Goal: Task Accomplishment & Management: Use online tool/utility

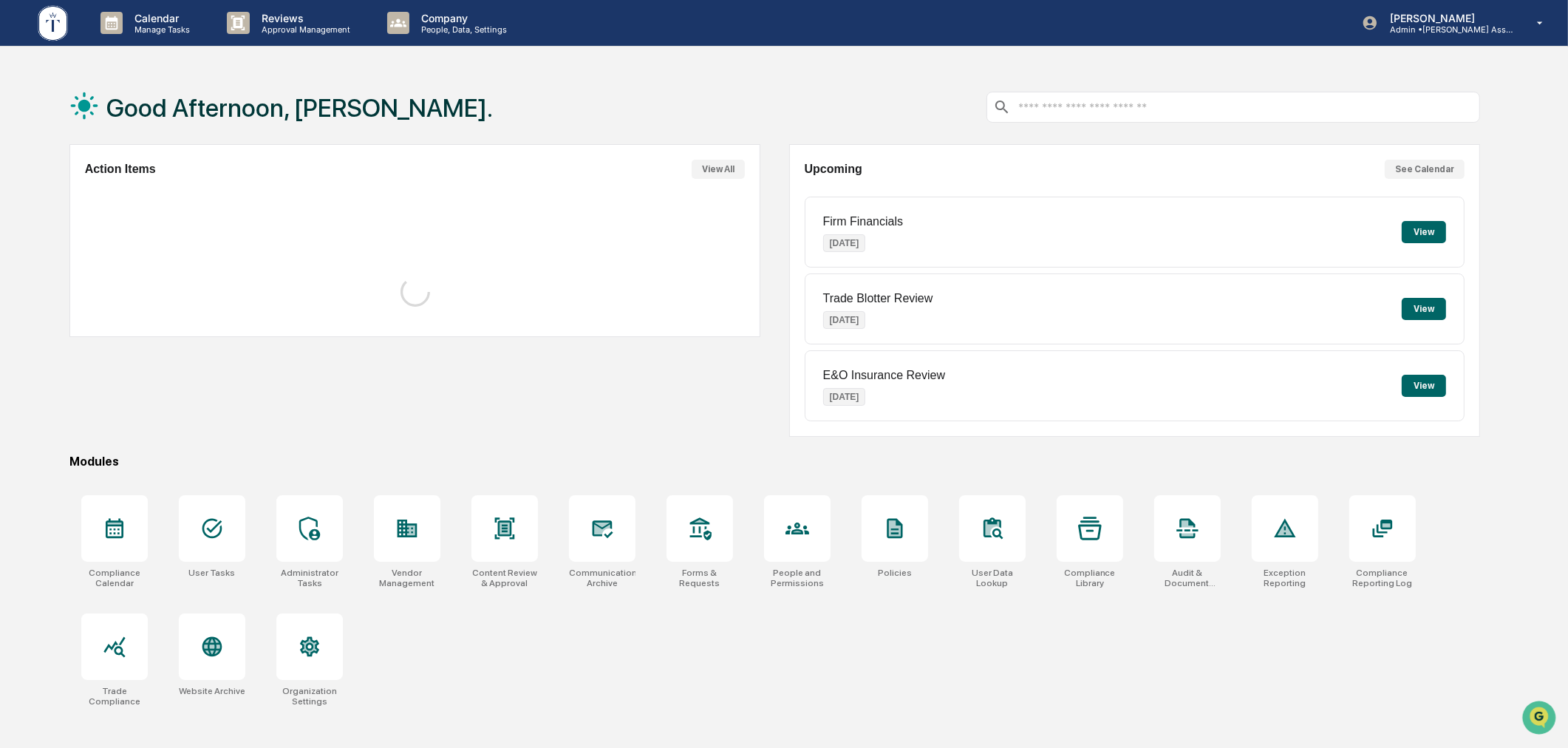
click at [770, 118] on div "Good Afternoon, [PERSON_NAME]." at bounding box center [775, 107] width 1411 height 73
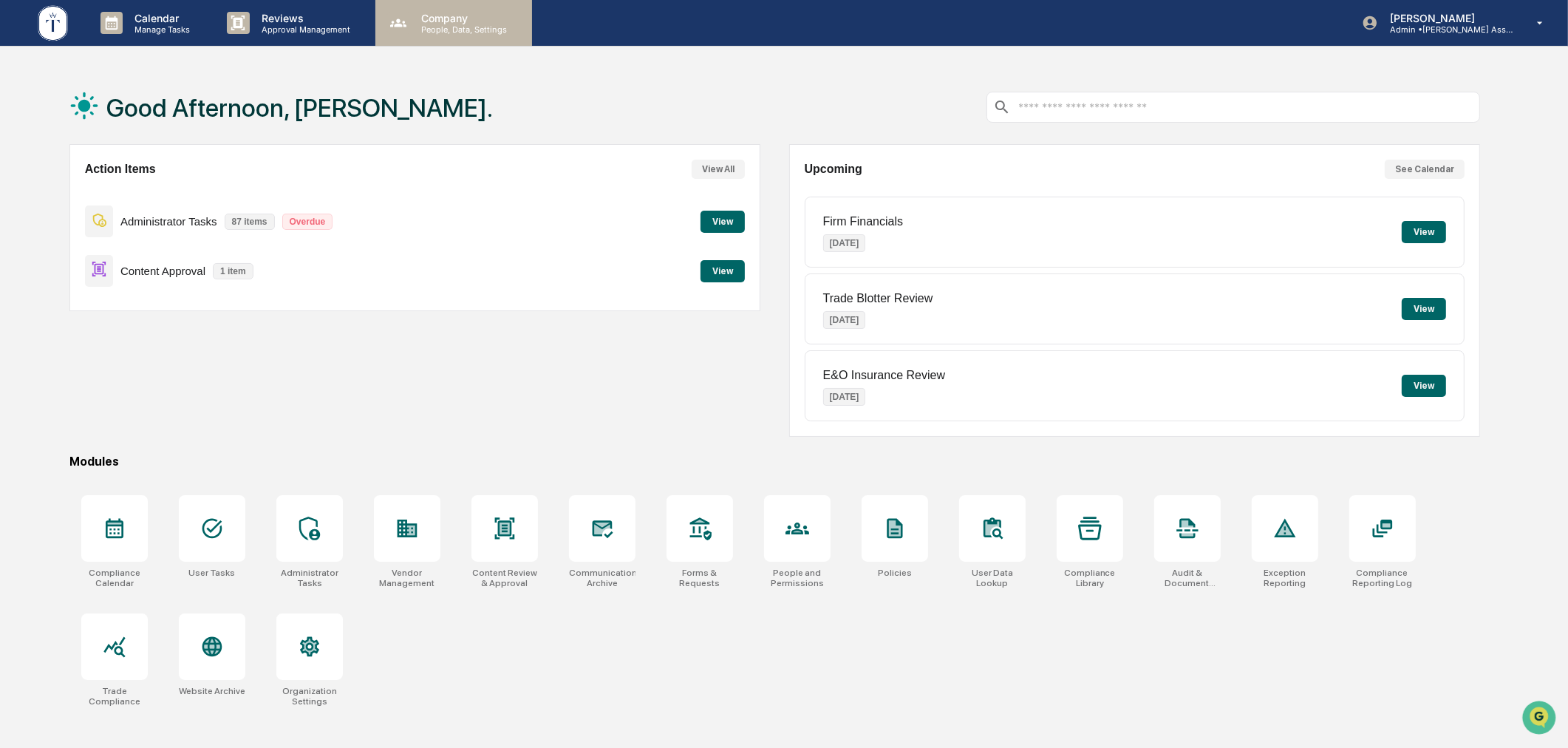
click at [438, 21] on p "Company" at bounding box center [462, 18] width 105 height 13
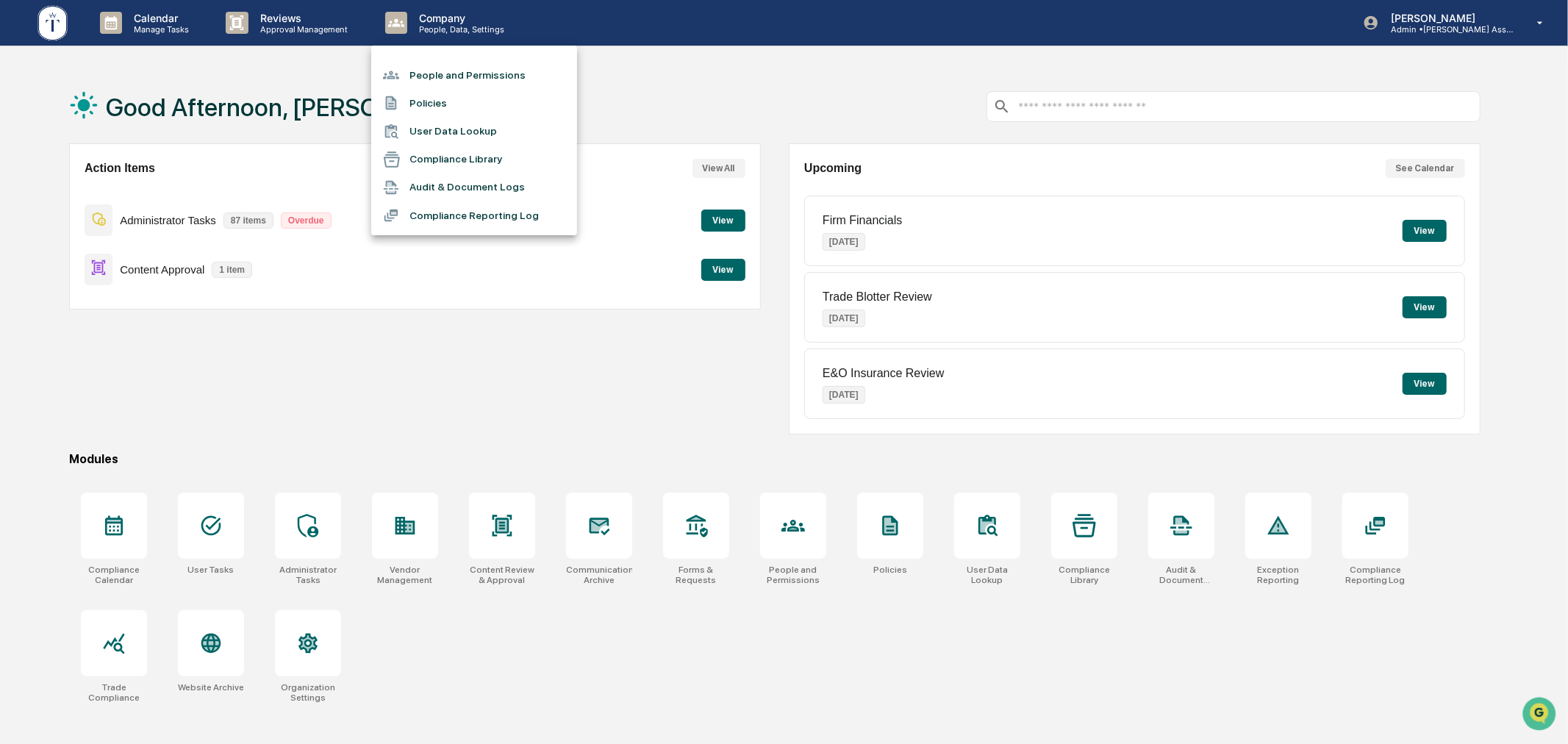
click at [767, 115] on div at bounding box center [784, 372] width 1568 height 744
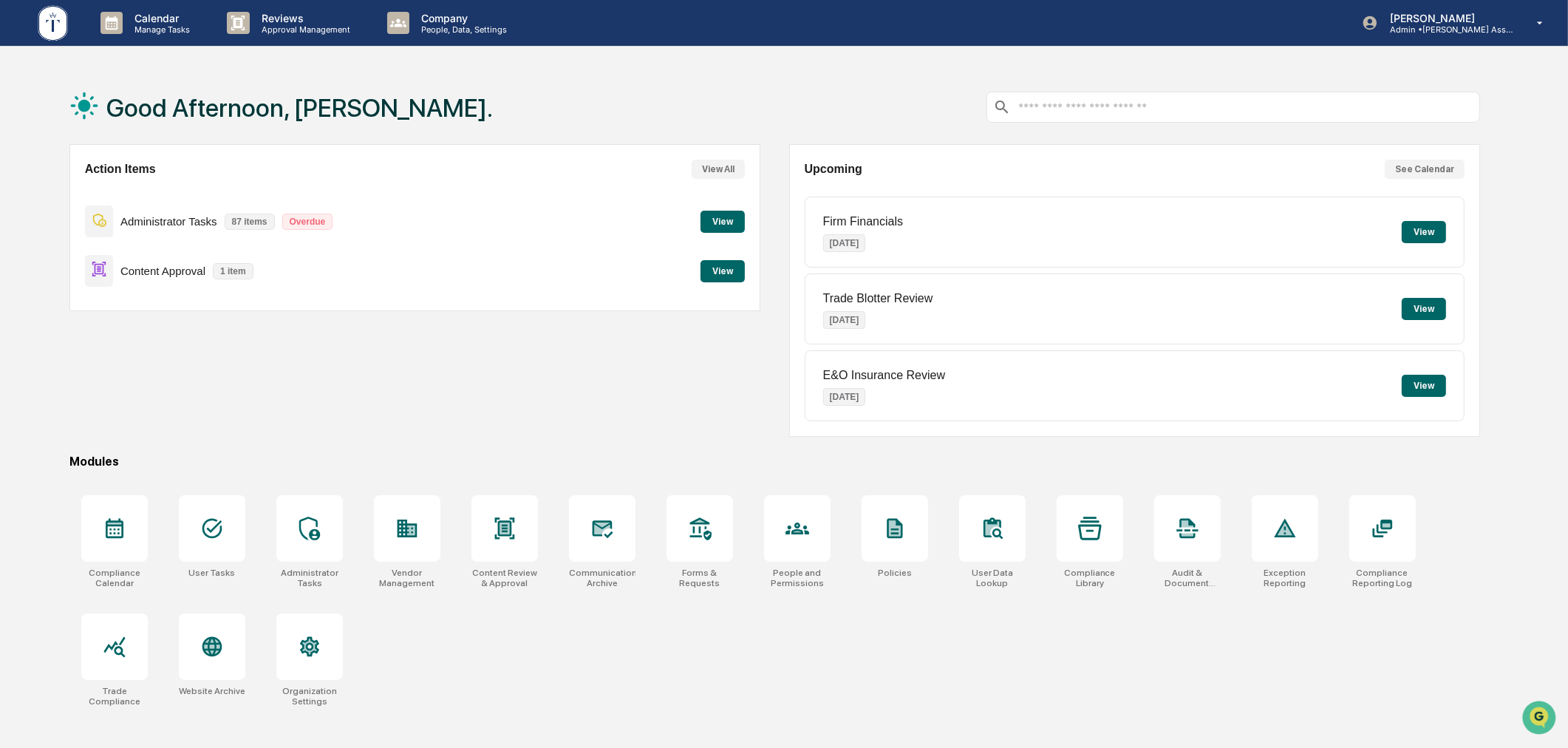
click at [772, 370] on div "Action Items View All Administrator Tasks 87 items Overdue View Content Approva…" at bounding box center [775, 290] width 1411 height 293
click at [767, 155] on div "Action Items View All Administrator Tasks 87 items Overdue View Content Approva…" at bounding box center [775, 290] width 1411 height 293
click at [730, 267] on button "View" at bounding box center [722, 271] width 45 height 22
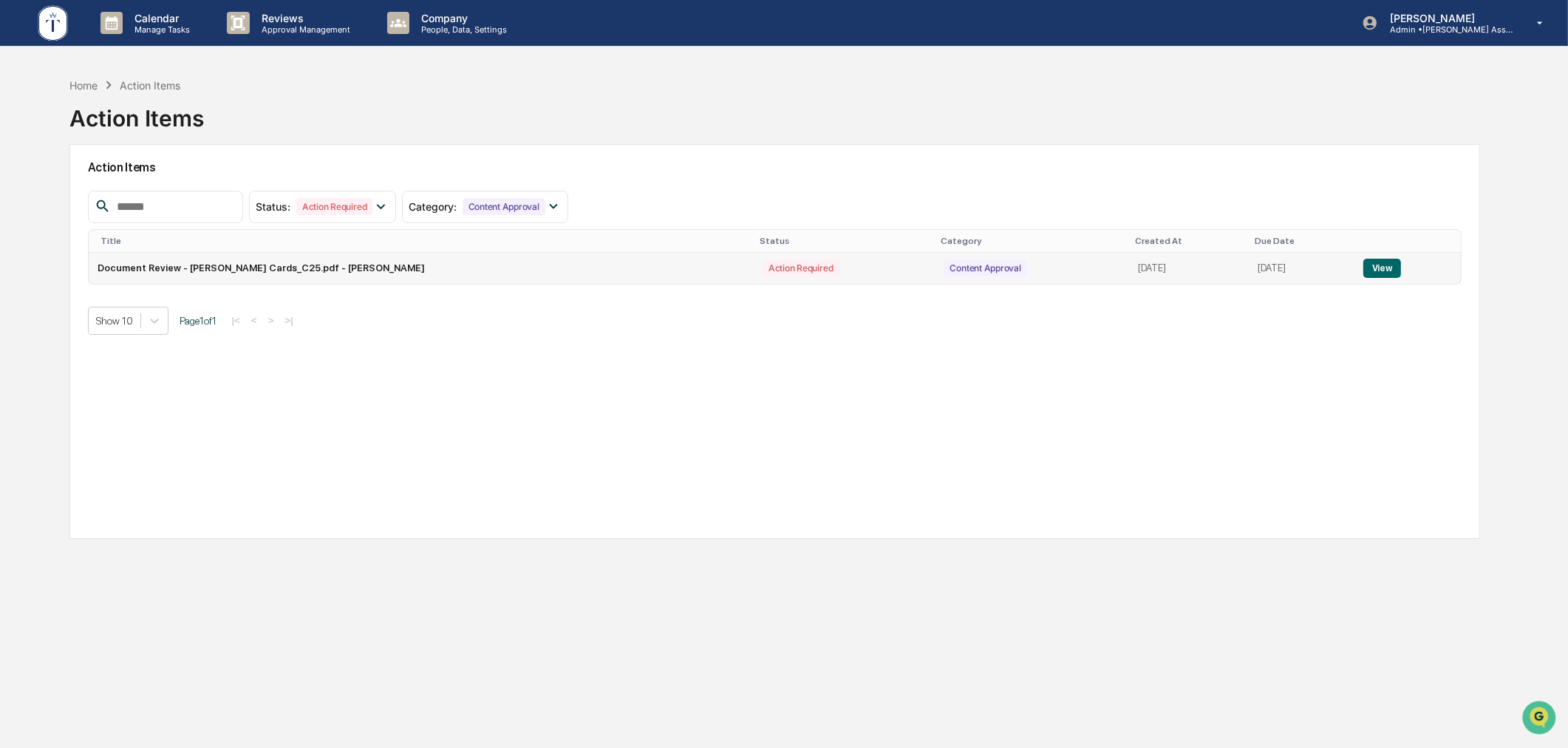
click at [1382, 267] on button "View" at bounding box center [1382, 268] width 38 height 19
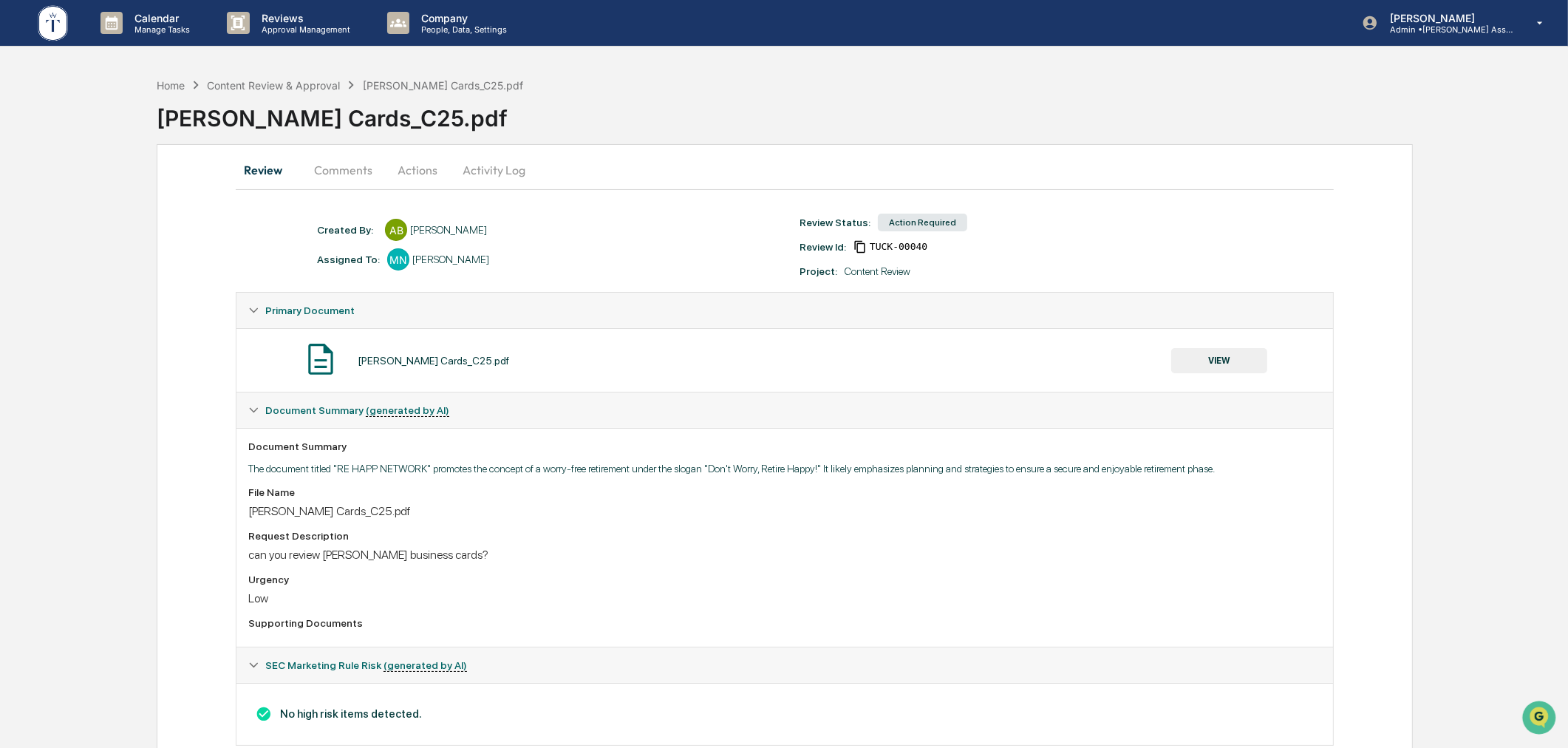
click at [407, 174] on button "Actions" at bounding box center [417, 170] width 66 height 36
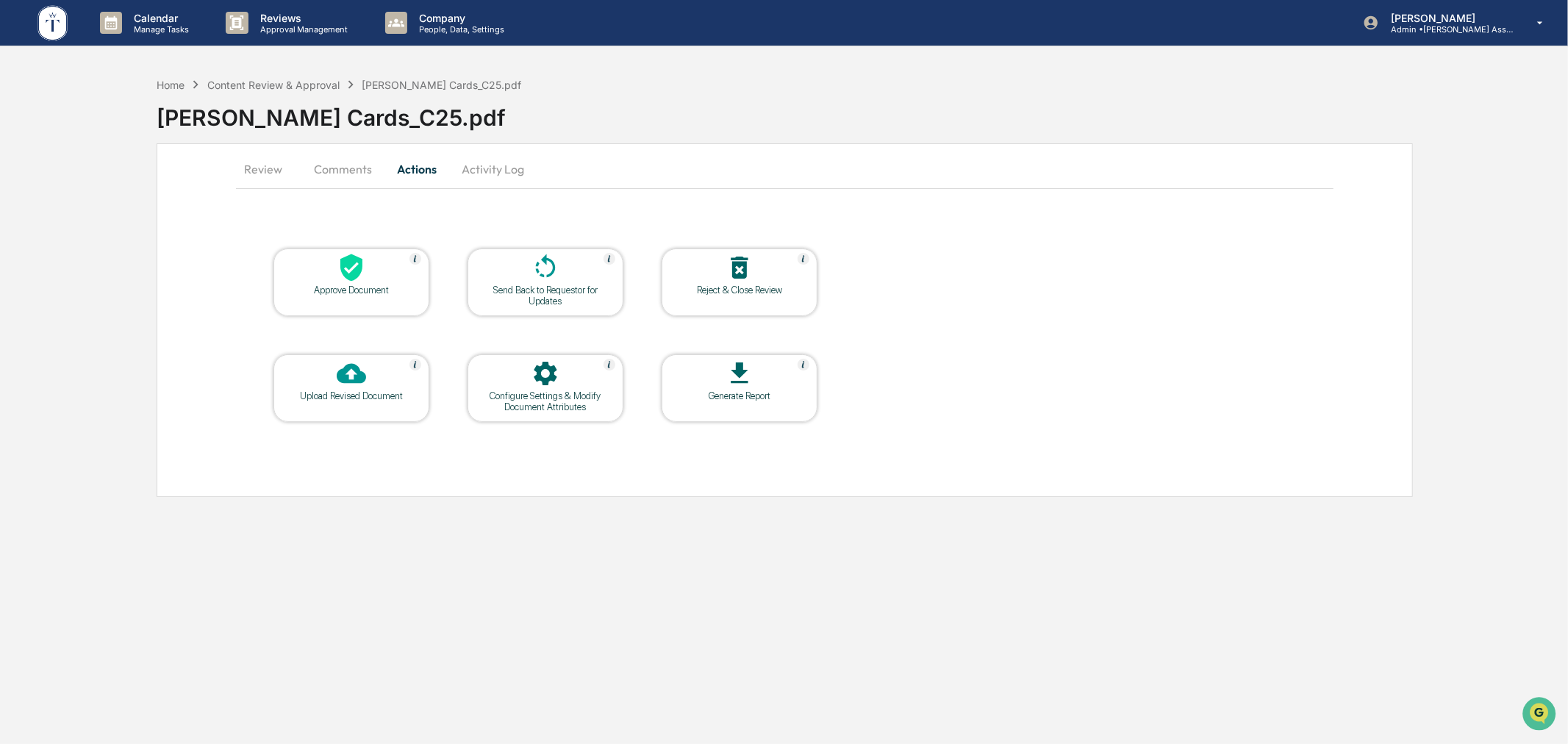
click at [379, 300] on div "Approve Document" at bounding box center [351, 282] width 156 height 68
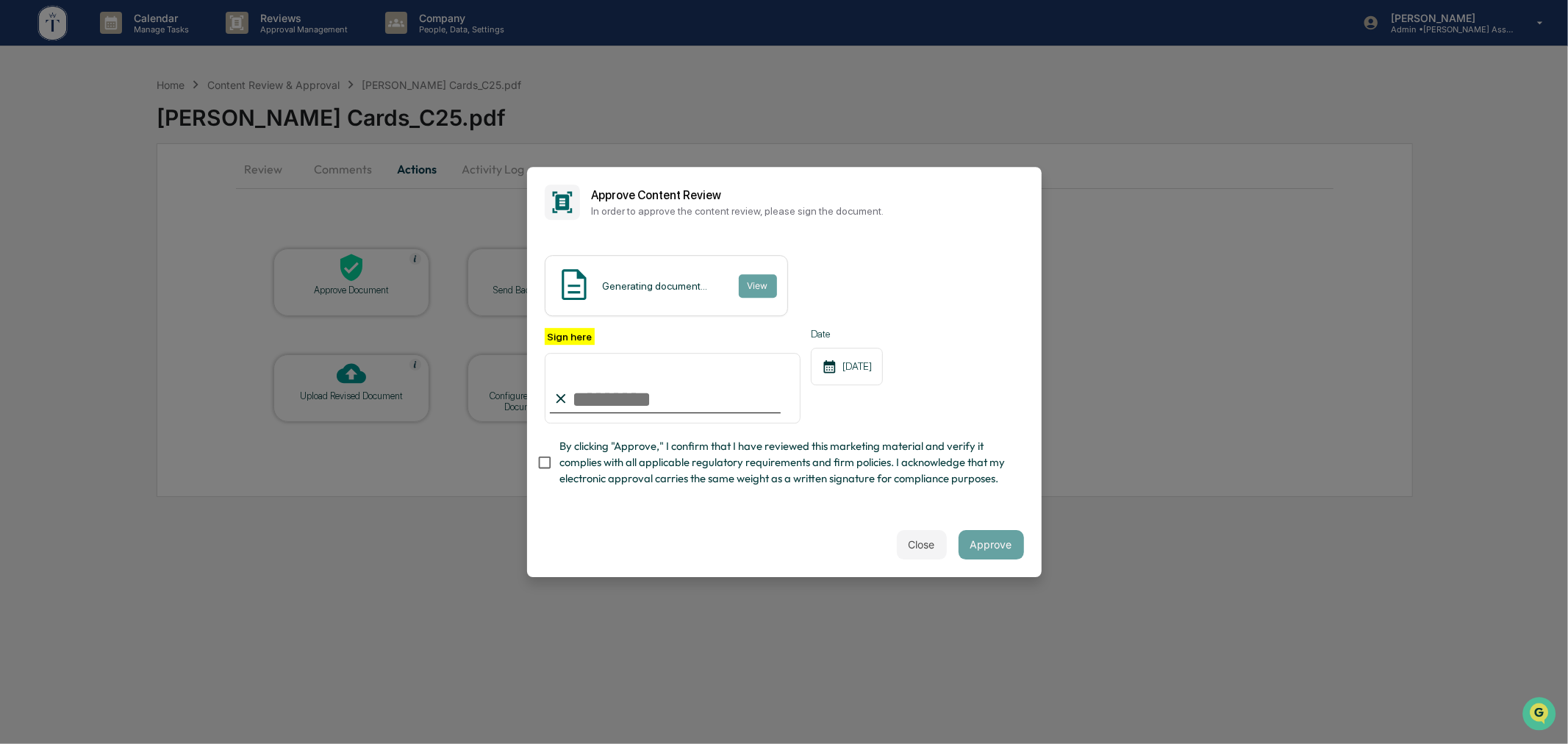
click at [619, 388] on input "Sign here" at bounding box center [673, 387] width 257 height 70
type input "**********"
click at [631, 512] on div "**********" at bounding box center [784, 375] width 514 height 275
click at [795, 509] on div "**********" at bounding box center [784, 375] width 514 height 275
click at [978, 552] on button "Approve" at bounding box center [991, 545] width 65 height 30
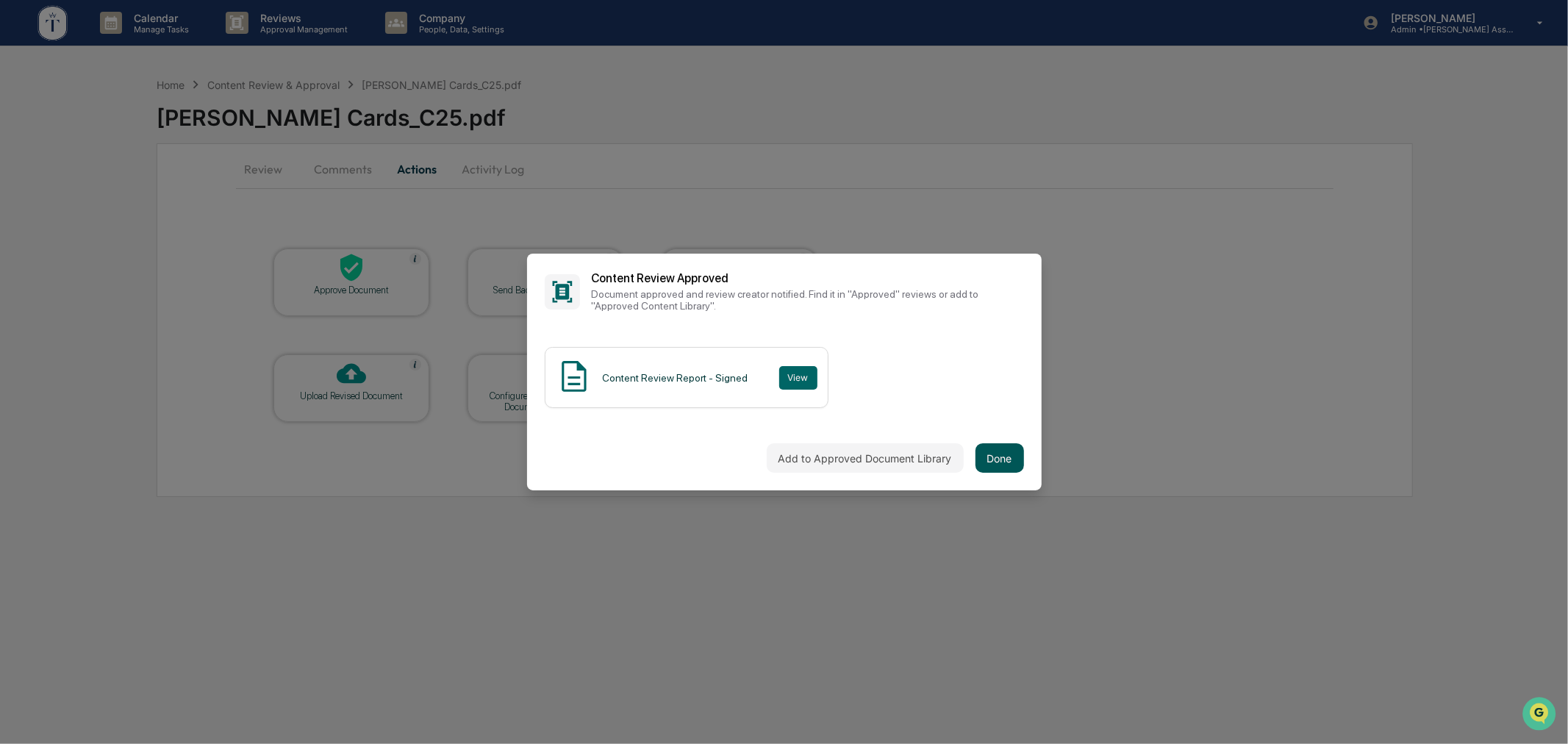
click at [998, 446] on button "Done" at bounding box center [999, 458] width 48 height 30
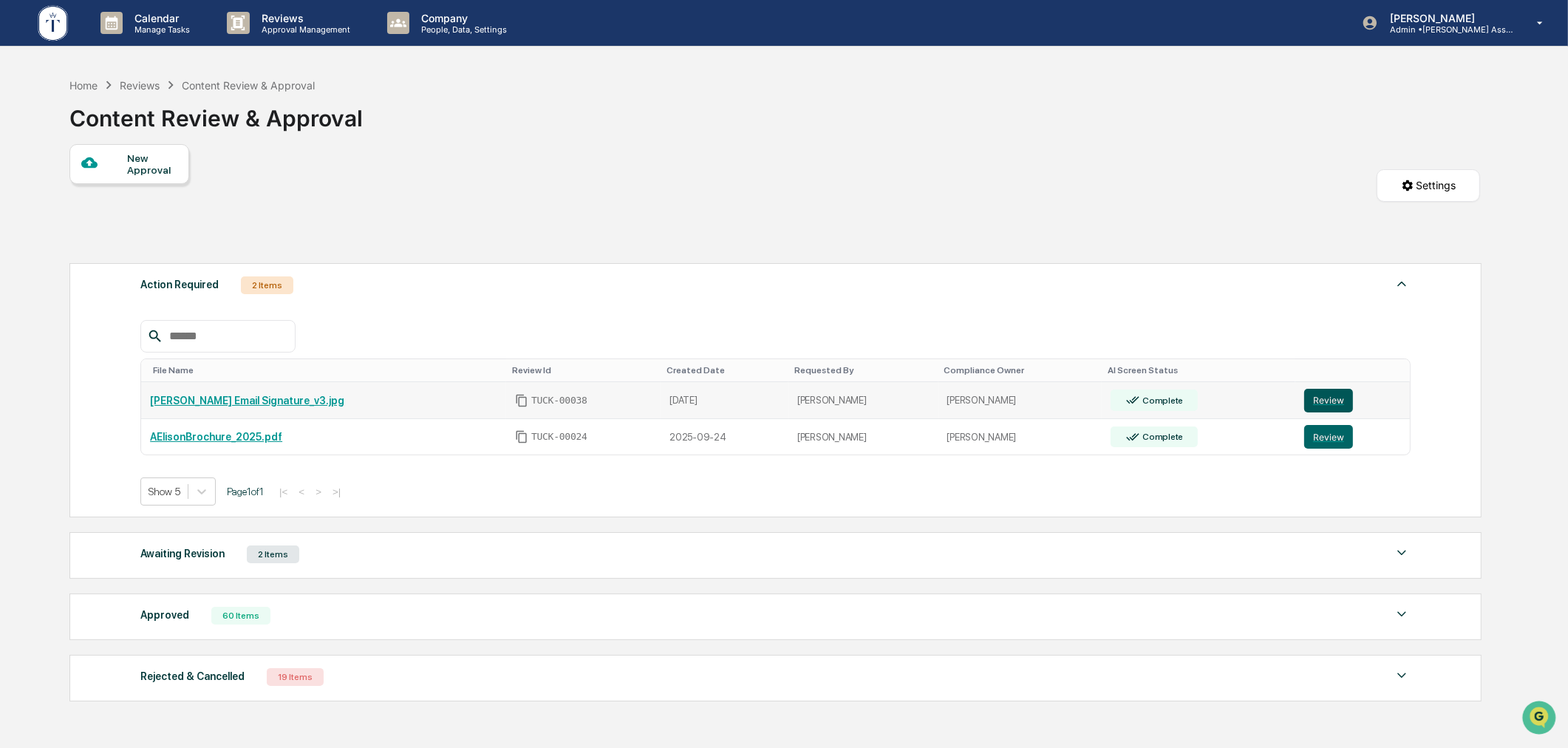
click at [1320, 404] on button "Review" at bounding box center [1328, 401] width 49 height 24
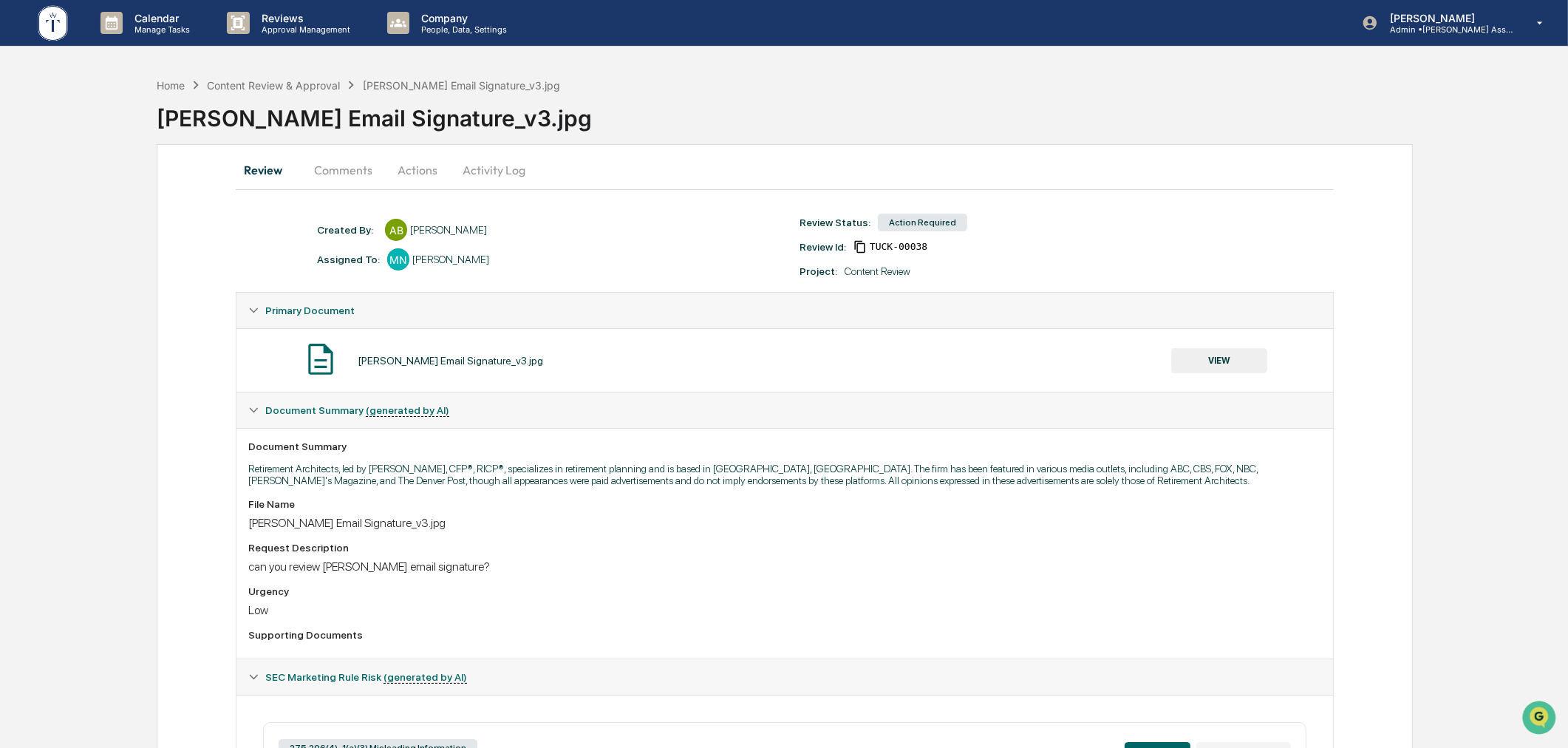
click at [1232, 353] on button "VIEW" at bounding box center [1219, 360] width 96 height 25
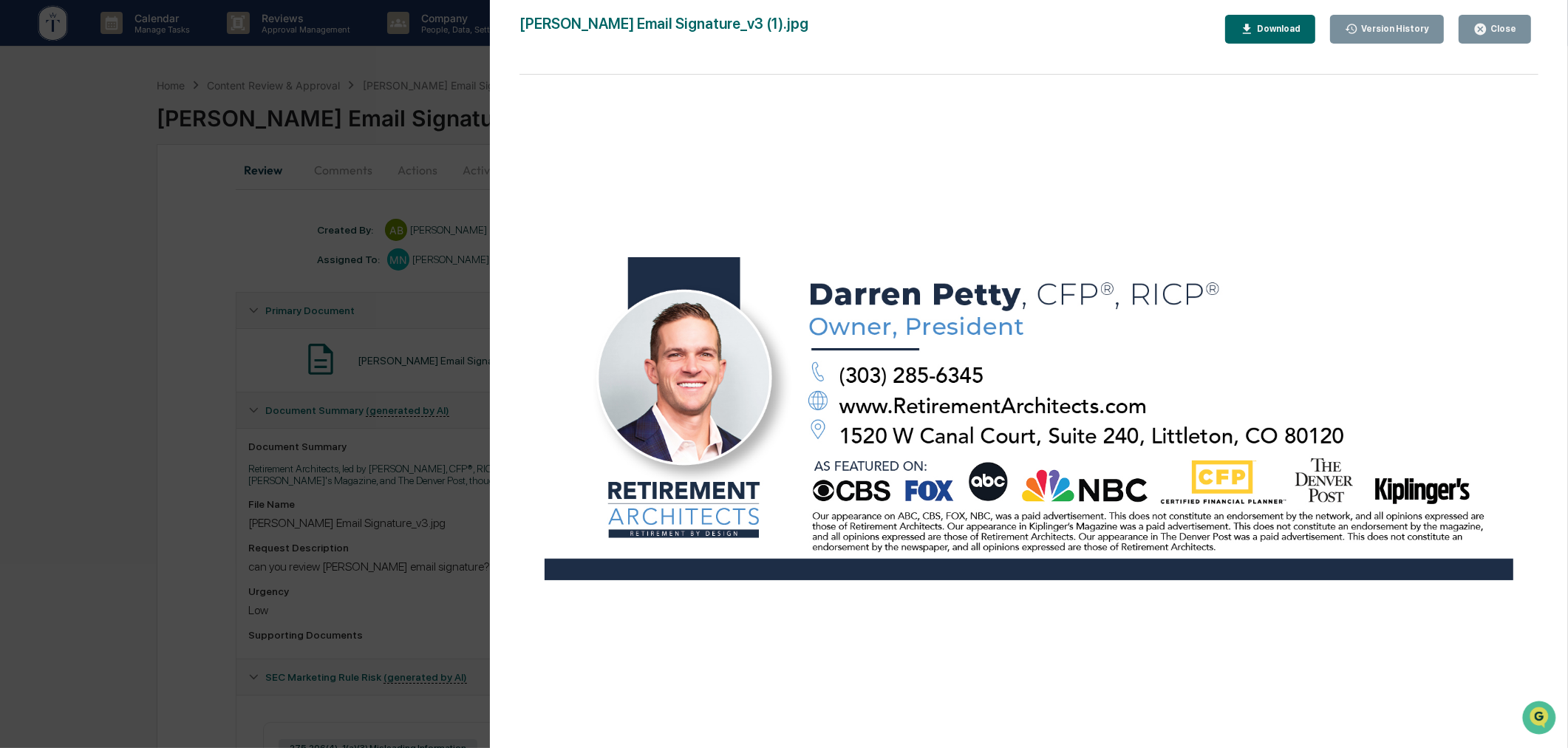
click at [220, 344] on div "Version History 10/08/2025, 03:41 PM Anna Bateman 10/08/2025, 02:59 PM Anna Bat…" at bounding box center [784, 374] width 1568 height 748
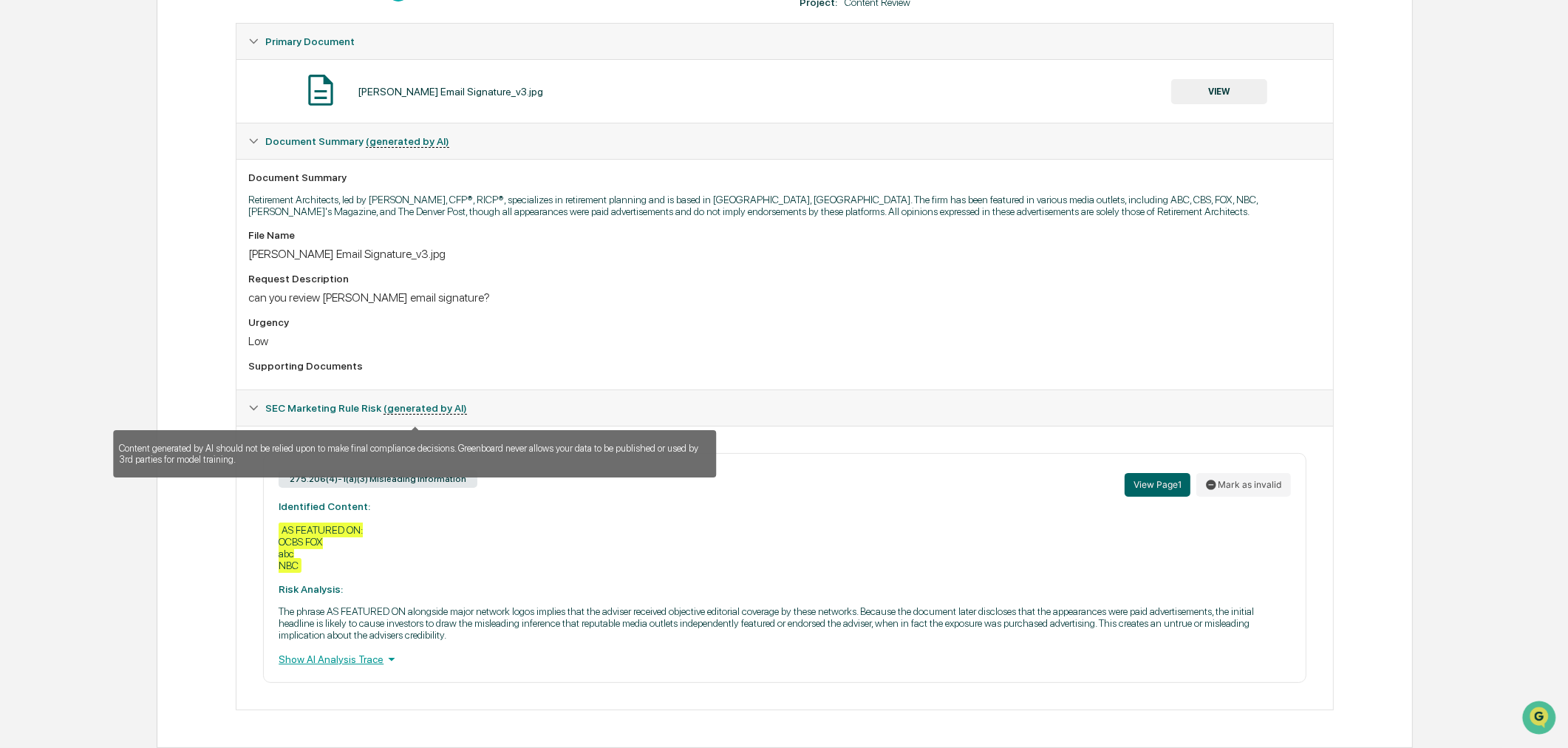
scroll to position [280, 0]
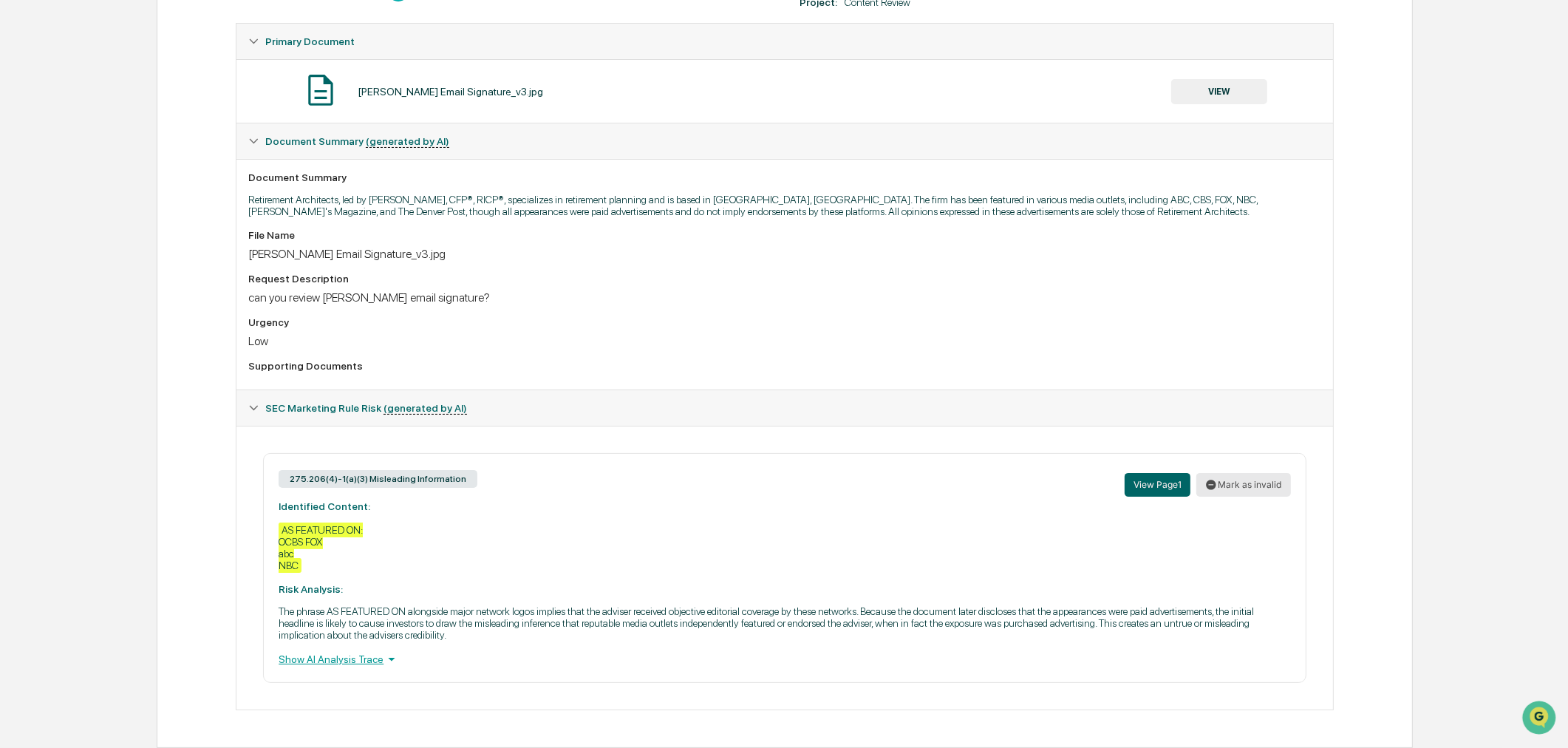
click at [1243, 476] on button "Mark as invalid" at bounding box center [1243, 485] width 94 height 24
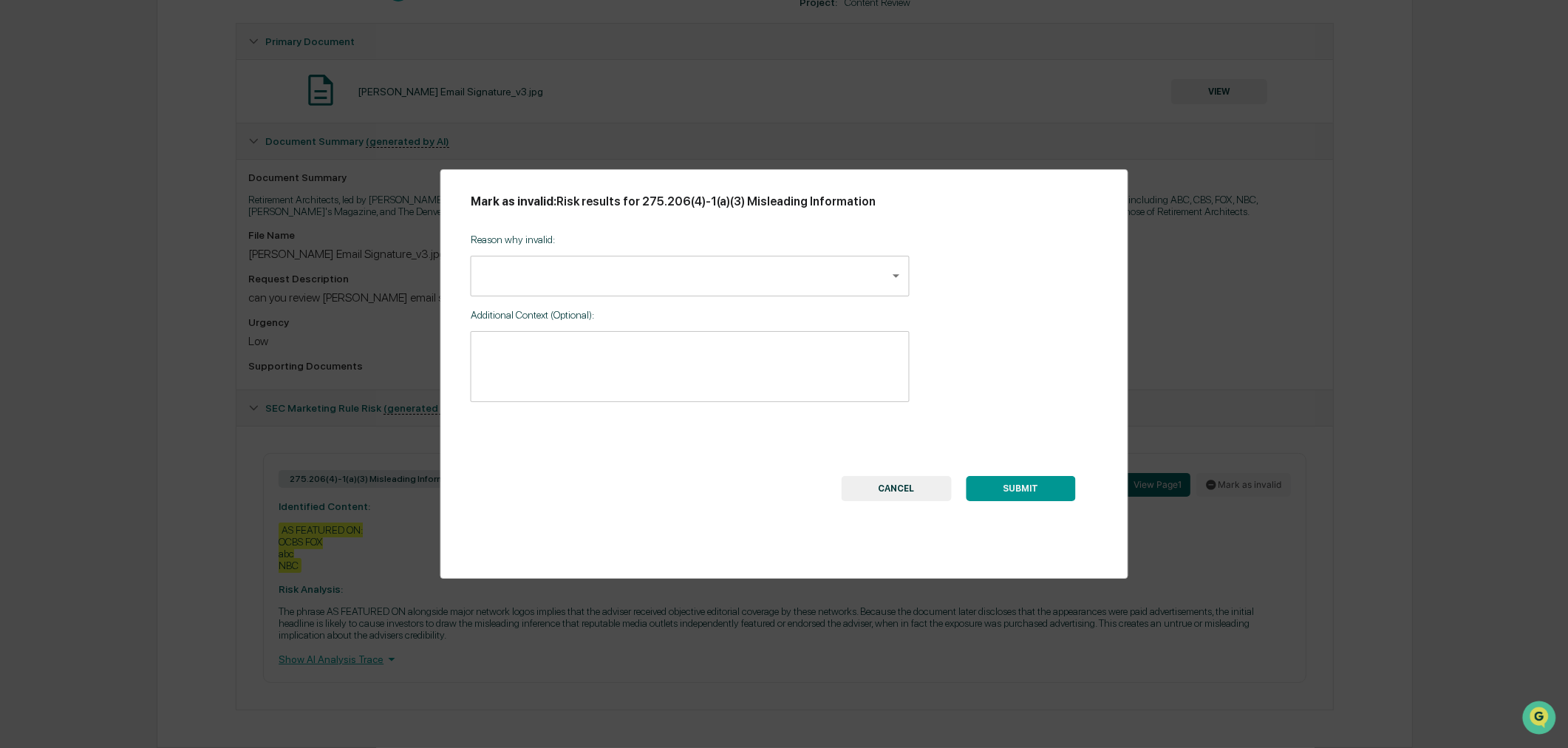
click at [597, 280] on body "Calendar Manage Tasks Reviews Approval Management Company People, Data, Setting…" at bounding box center [784, 239] width 1568 height 1017
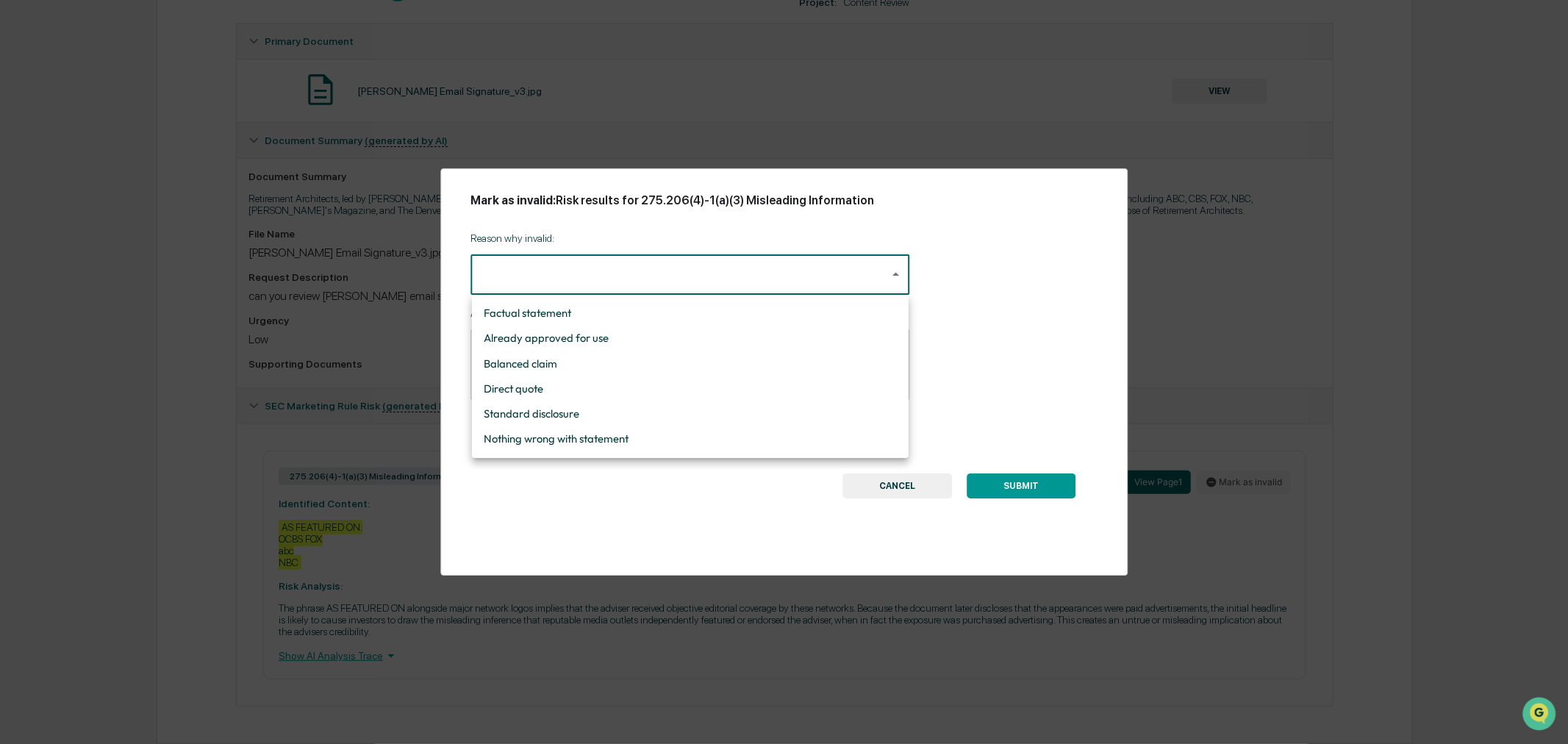
click at [560, 413] on li "Standard disclosure" at bounding box center [690, 413] width 436 height 25
type input "**********"
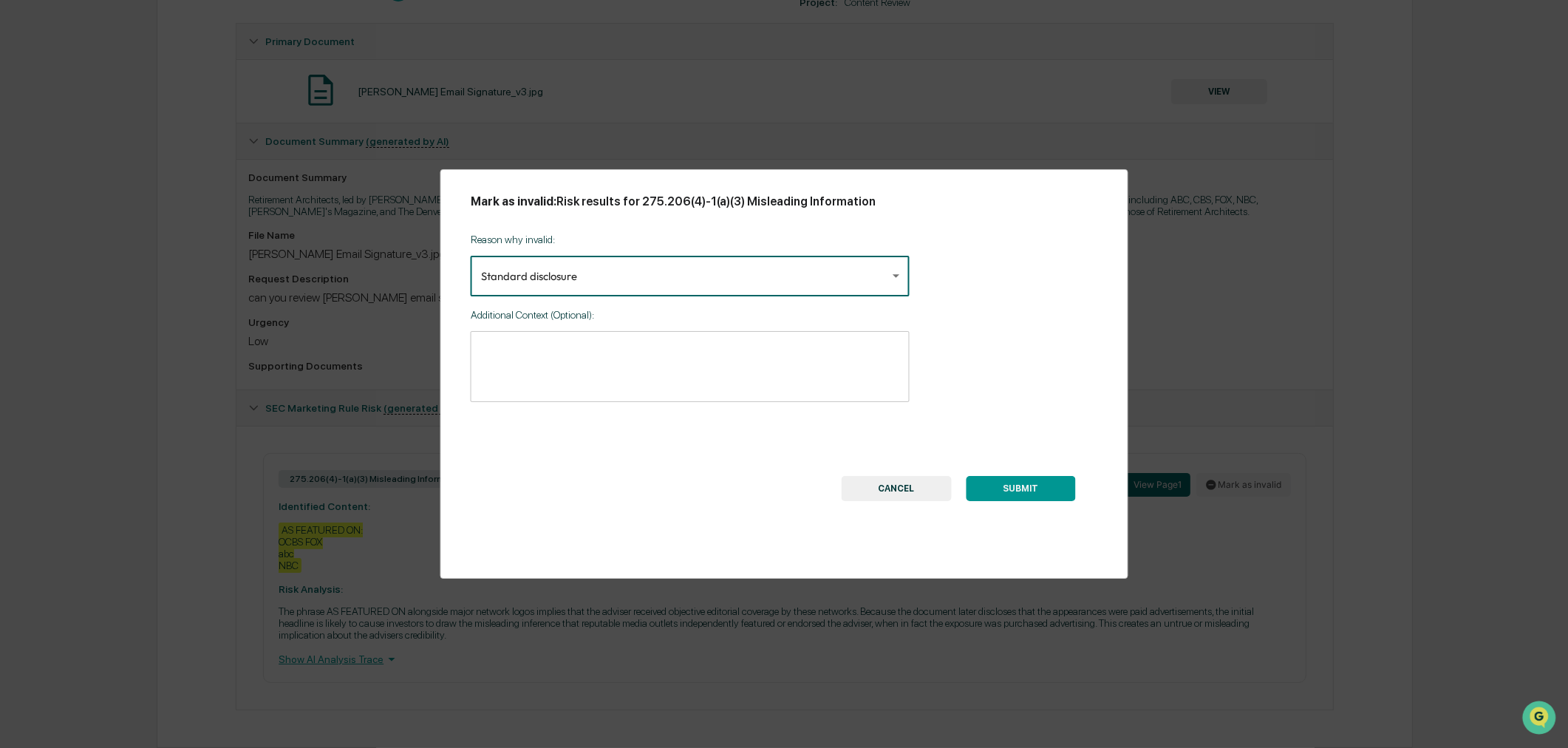
click at [1009, 484] on button "SUBMIT" at bounding box center [1020, 488] width 109 height 25
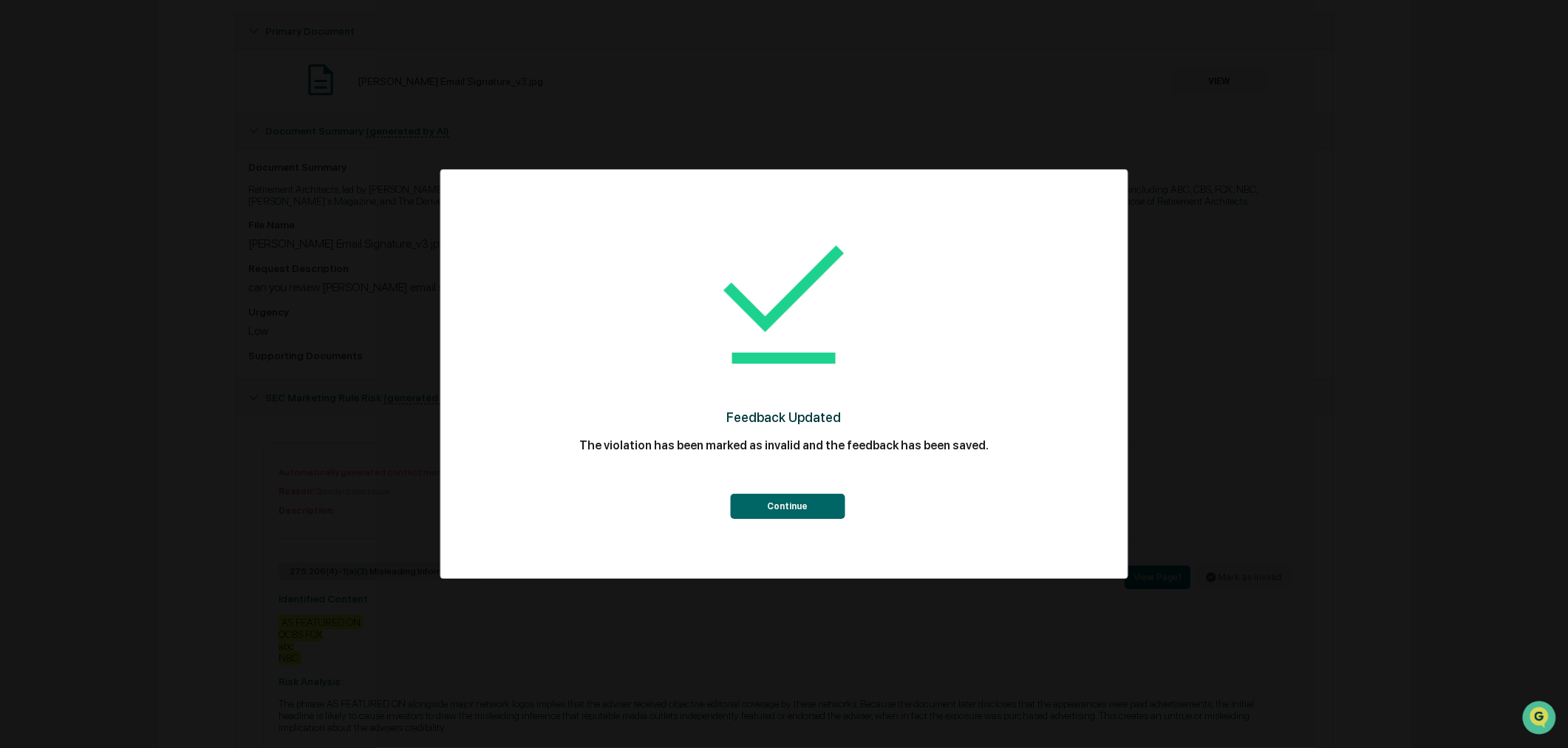
click at [781, 506] on button "Continue" at bounding box center [787, 505] width 114 height 25
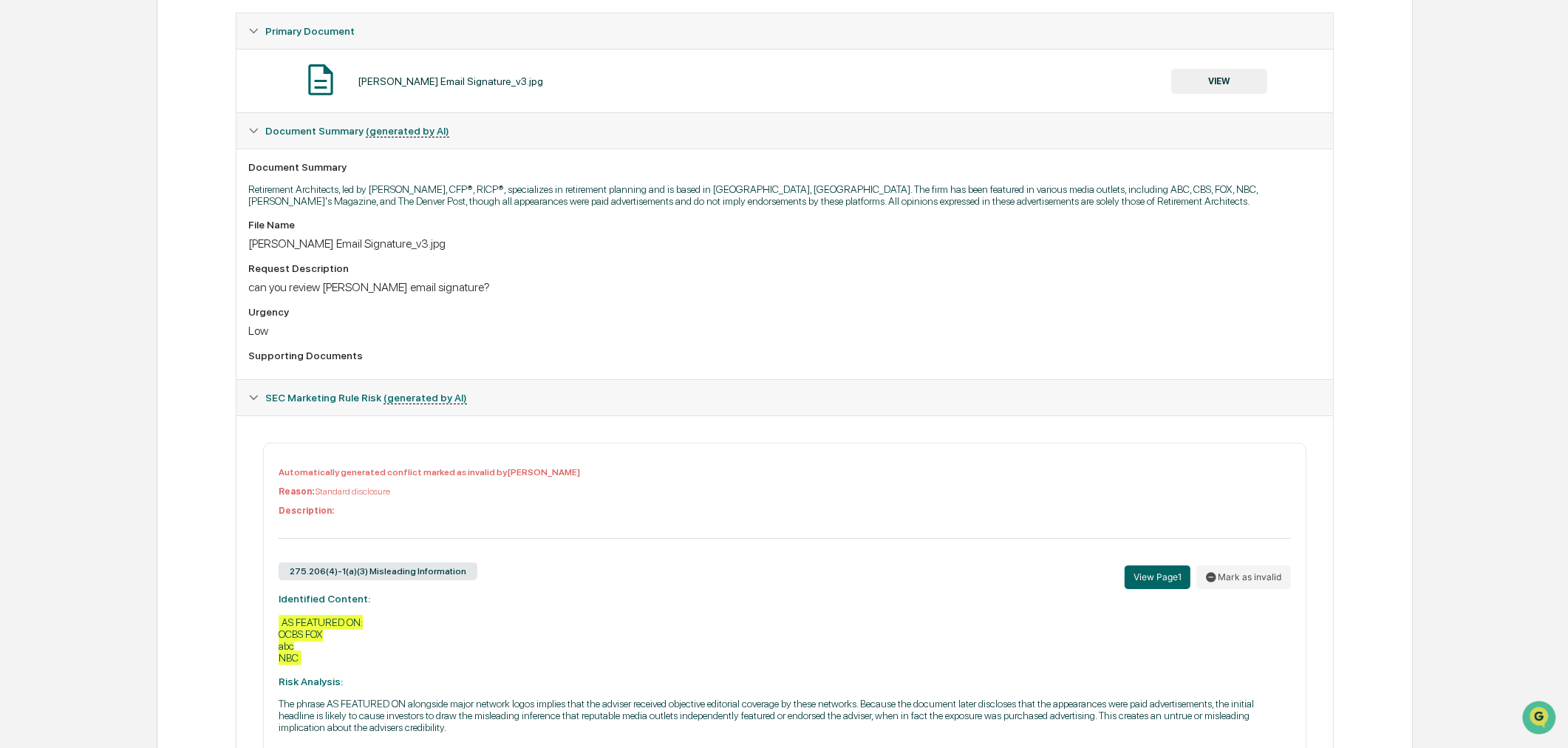
scroll to position [0, 0]
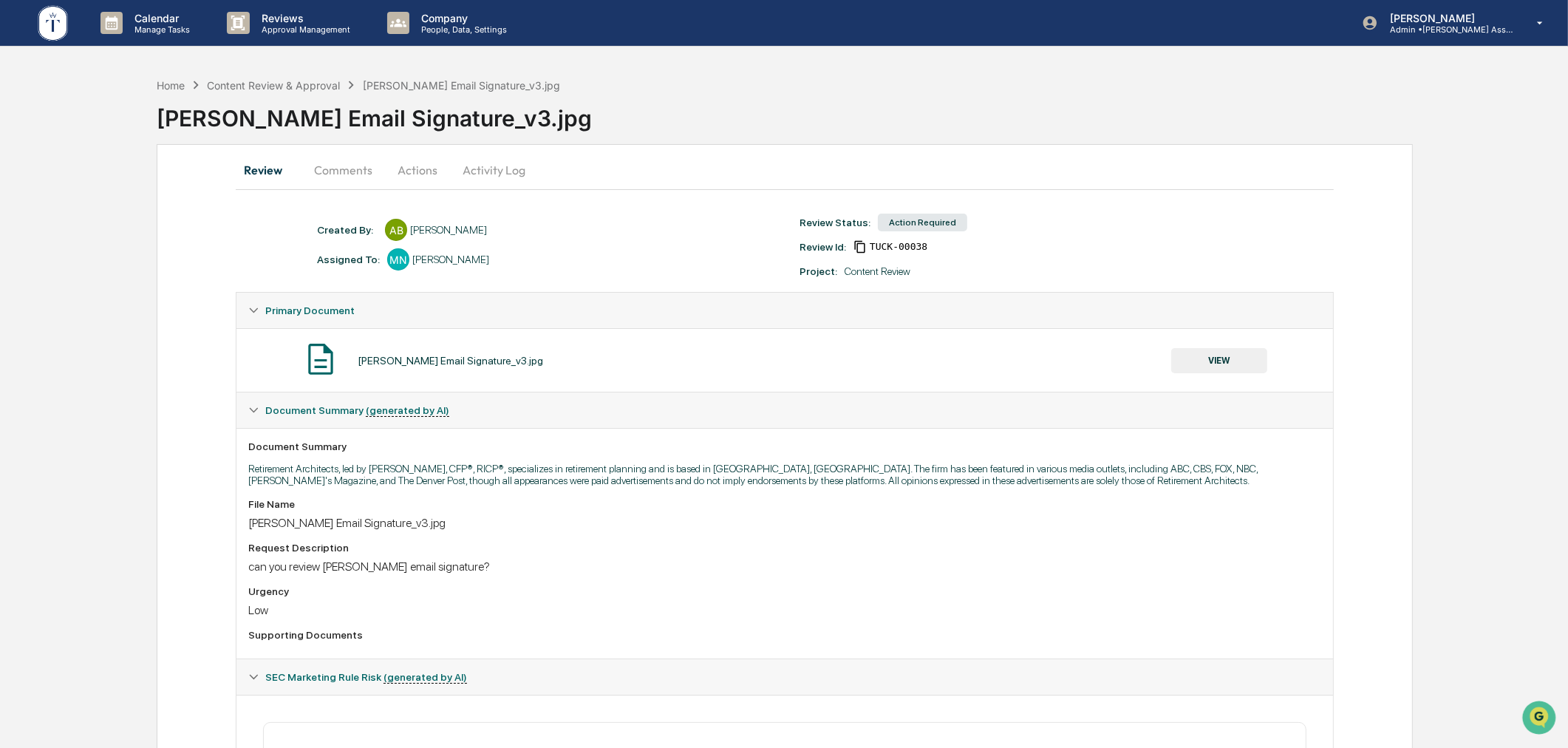
click at [420, 175] on button "Actions" at bounding box center [417, 170] width 66 height 36
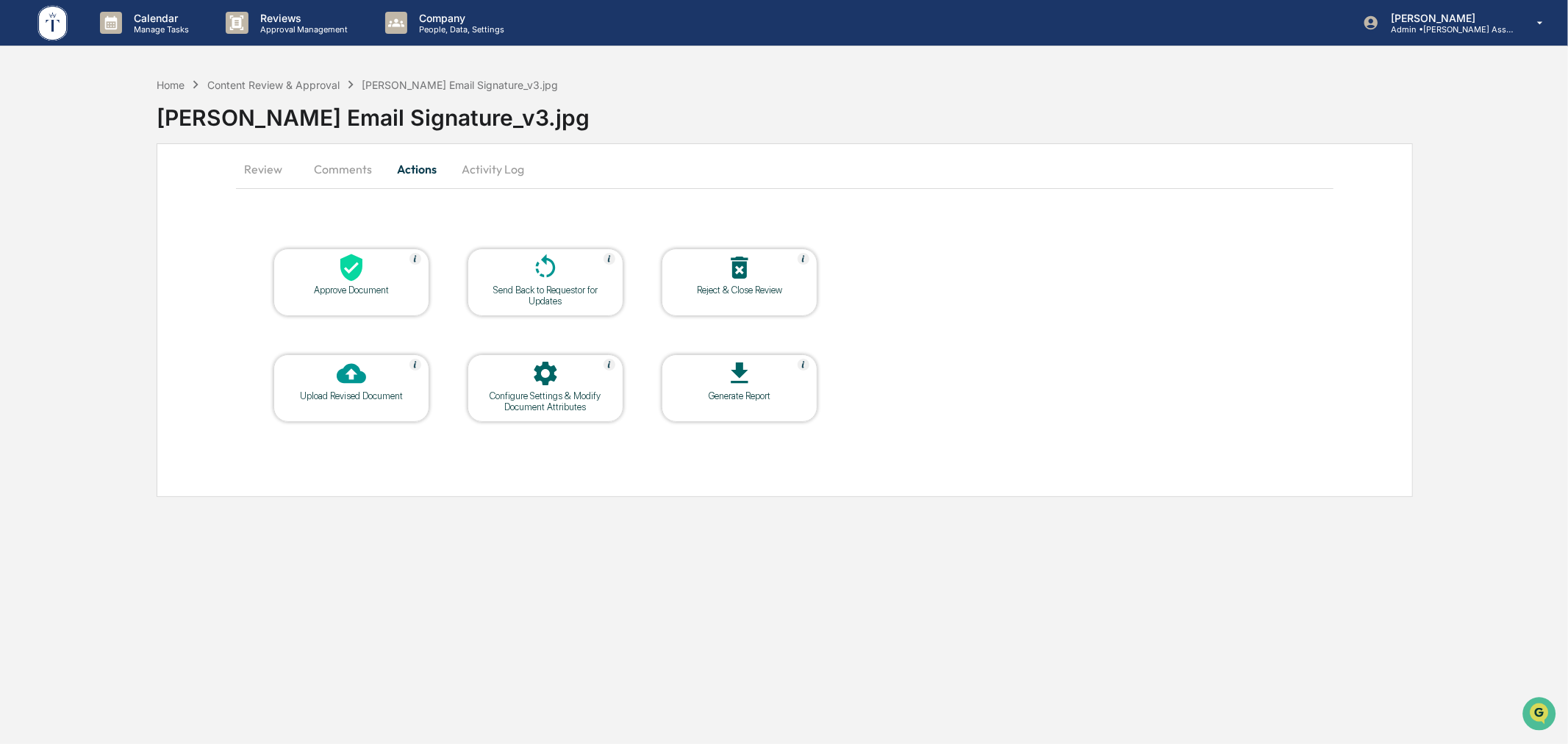
click at [381, 284] on div "Approve Document" at bounding box center [351, 289] width 132 height 11
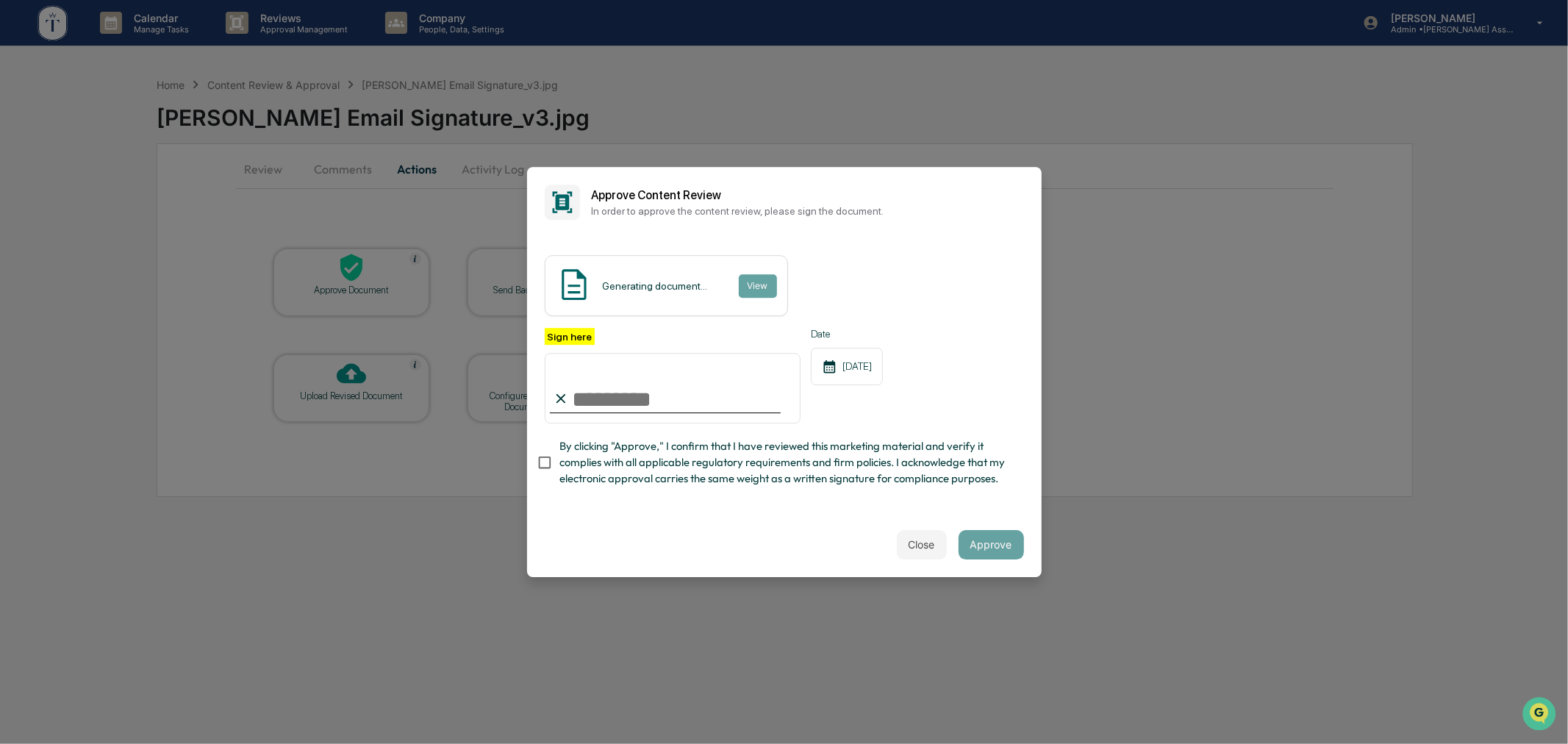
drag, startPoint x: 635, startPoint y: 383, endPoint x: 649, endPoint y: 413, distance: 33.1
click at [635, 383] on input "Sign here" at bounding box center [673, 387] width 257 height 70
type input "**********"
click at [822, 494] on div "**********" at bounding box center [784, 410] width 480 height 167
click at [816, 525] on div "Close Approve" at bounding box center [784, 545] width 514 height 65
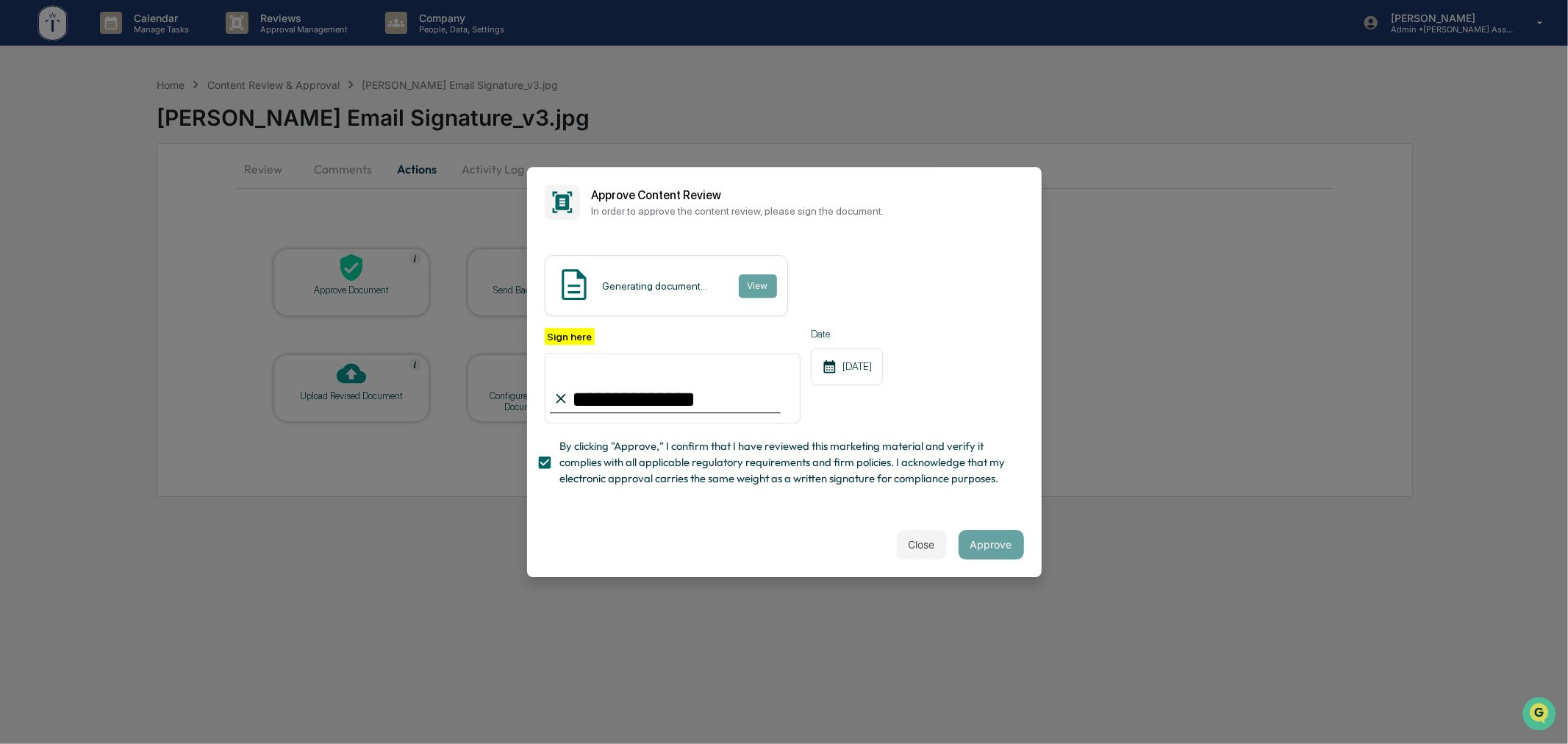
click at [823, 523] on div "Close Approve" at bounding box center [784, 545] width 514 height 65
click at [721, 530] on div "Close Approve" at bounding box center [784, 545] width 514 height 65
click at [799, 556] on div "Close Approve" at bounding box center [784, 545] width 514 height 65
click at [981, 552] on button "Approve" at bounding box center [991, 545] width 65 height 30
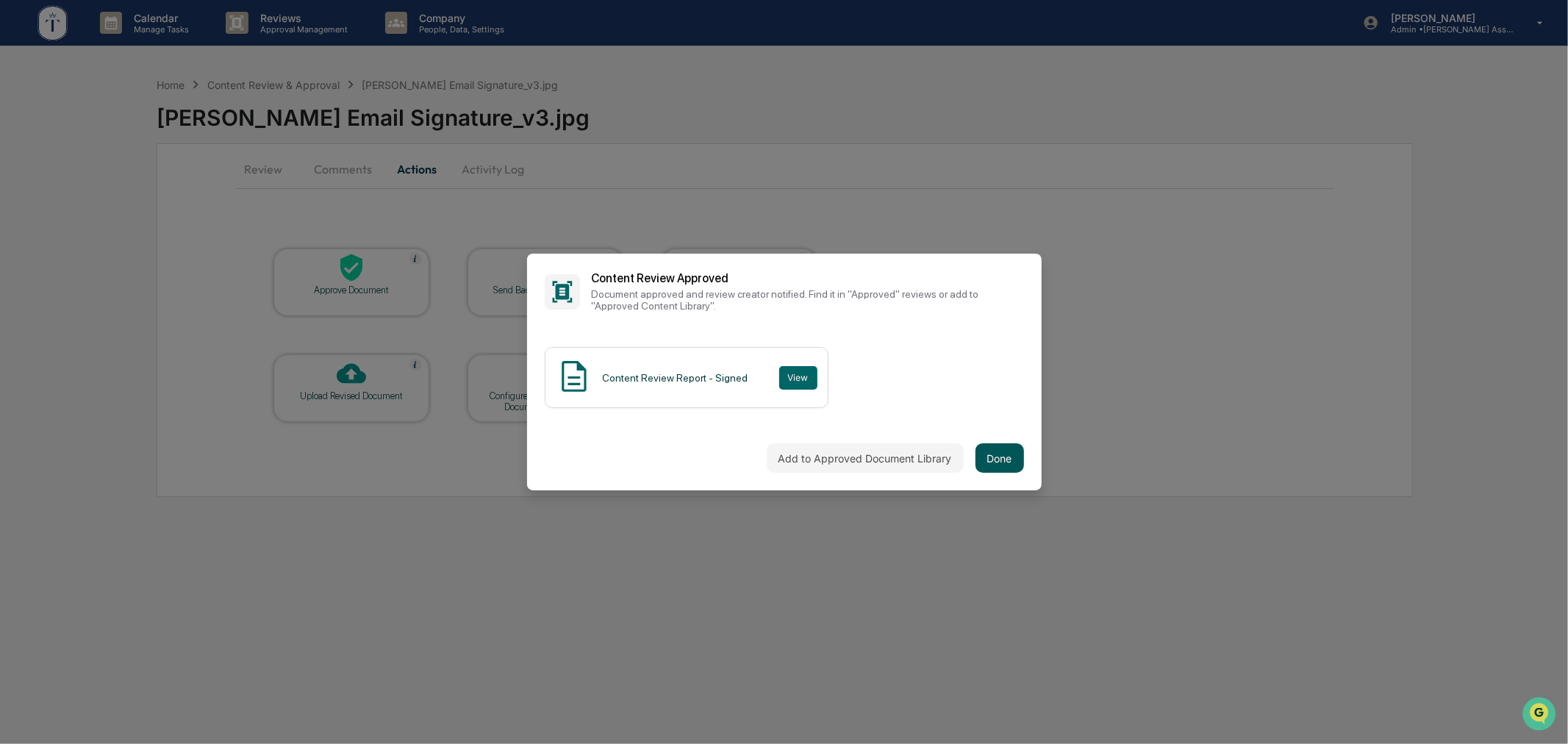
click at [1004, 459] on button "Done" at bounding box center [999, 458] width 48 height 30
